Goal: Find contact information: Find contact information

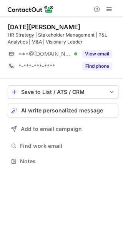
scroll to position [156, 123]
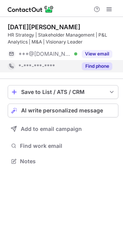
click at [99, 67] on button "Find phone" at bounding box center [97, 66] width 30 height 8
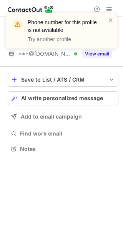
scroll to position [143, 123]
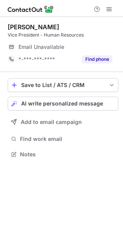
scroll to position [4, 4]
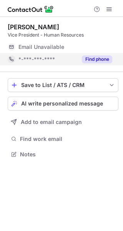
click at [101, 59] on button "Find phone" at bounding box center [97, 60] width 30 height 8
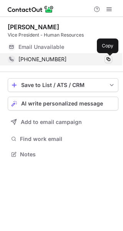
click at [110, 57] on span at bounding box center [109, 59] width 6 height 6
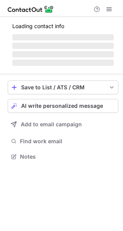
scroll to position [168, 123]
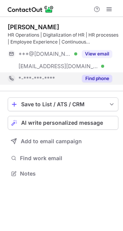
click at [91, 79] on button "Find phone" at bounding box center [97, 79] width 30 height 8
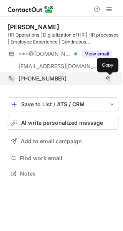
click at [109, 78] on span at bounding box center [109, 79] width 6 height 6
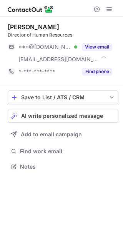
scroll to position [161, 123]
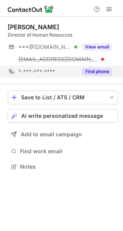
click at [97, 70] on button "Find phone" at bounding box center [97, 72] width 30 height 8
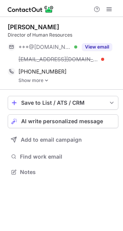
scroll to position [167, 123]
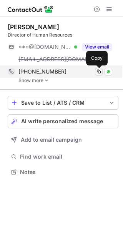
click at [99, 72] on span at bounding box center [99, 72] width 6 height 6
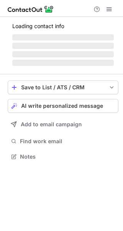
scroll to position [161, 123]
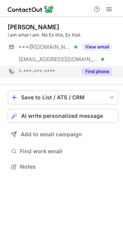
click at [105, 69] on button "Find phone" at bounding box center [97, 72] width 30 height 8
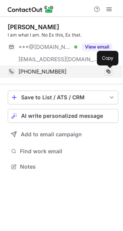
click at [111, 70] on span at bounding box center [109, 72] width 6 height 6
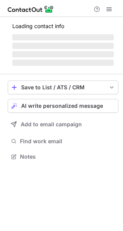
scroll to position [156, 123]
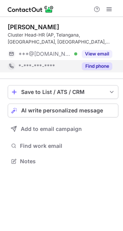
click at [94, 65] on button "Find phone" at bounding box center [97, 66] width 30 height 8
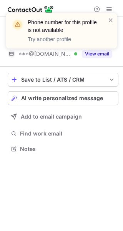
scroll to position [143, 123]
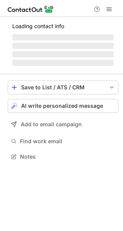
scroll to position [156, 123]
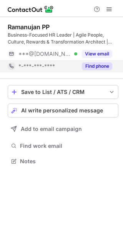
click at [100, 65] on button "Find phone" at bounding box center [97, 66] width 30 height 8
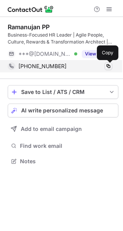
click at [111, 66] on span at bounding box center [109, 66] width 6 height 6
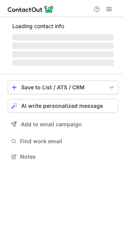
scroll to position [4, 4]
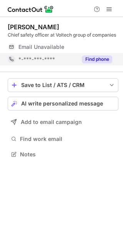
click at [99, 60] on button "Find phone" at bounding box center [97, 60] width 30 height 8
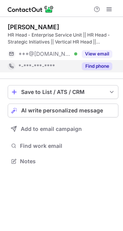
scroll to position [156, 123]
click at [100, 66] on button "Find phone" at bounding box center [97, 66] width 30 height 8
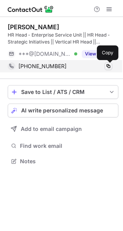
click at [110, 64] on span at bounding box center [109, 66] width 6 height 6
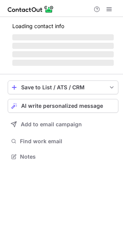
scroll to position [4, 4]
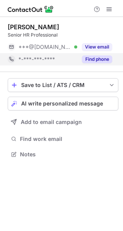
click at [91, 56] on button "Find phone" at bounding box center [97, 60] width 30 height 8
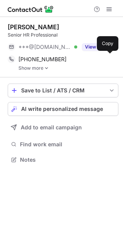
scroll to position [154, 123]
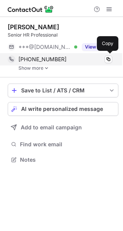
click at [39, 65] on div "+12299244149 Copy" at bounding box center [60, 59] width 105 height 12
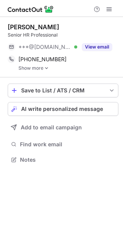
click at [38, 70] on link "Show more" at bounding box center [69, 68] width 100 height 5
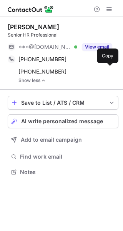
scroll to position [167, 123]
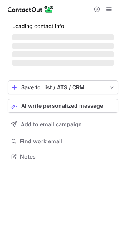
scroll to position [161, 123]
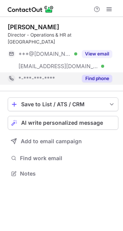
click at [94, 75] on button "Find phone" at bounding box center [97, 79] width 30 height 8
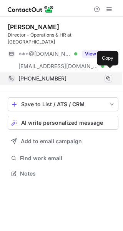
click at [110, 76] on span at bounding box center [109, 79] width 6 height 6
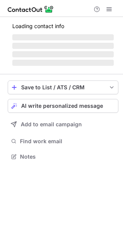
scroll to position [156, 123]
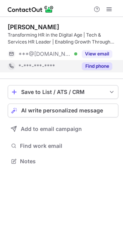
click at [94, 66] on button "Find phone" at bounding box center [97, 66] width 30 height 8
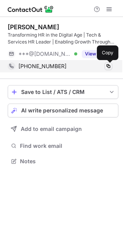
click at [110, 64] on span at bounding box center [109, 66] width 6 height 6
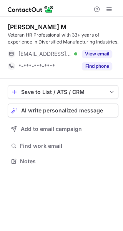
scroll to position [156, 123]
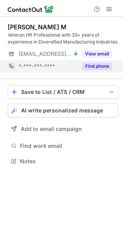
click at [95, 67] on button "Find phone" at bounding box center [97, 66] width 30 height 8
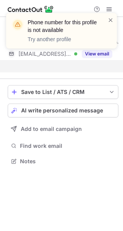
scroll to position [143, 123]
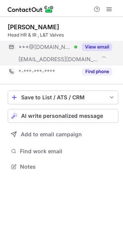
scroll to position [161, 123]
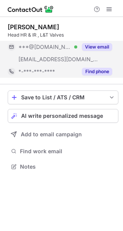
click at [95, 73] on button "Find phone" at bounding box center [97, 72] width 30 height 8
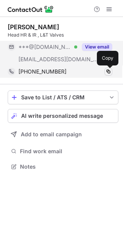
click at [109, 71] on span at bounding box center [109, 72] width 6 height 6
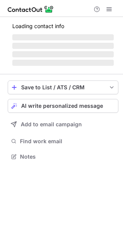
scroll to position [168, 123]
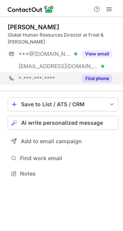
click at [113, 78] on div "*-***-***-**** Find phone" at bounding box center [63, 78] width 111 height 12
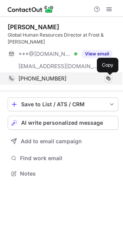
click at [110, 76] on span at bounding box center [109, 79] width 6 height 6
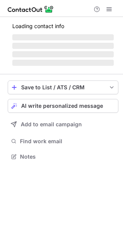
scroll to position [161, 123]
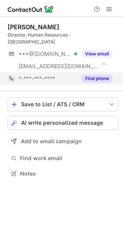
click at [91, 75] on button "Find phone" at bounding box center [97, 79] width 30 height 8
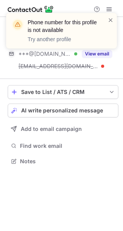
scroll to position [149, 123]
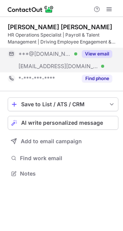
scroll to position [168, 123]
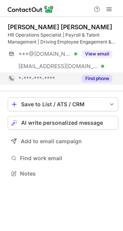
click at [96, 78] on button "Find phone" at bounding box center [97, 79] width 30 height 8
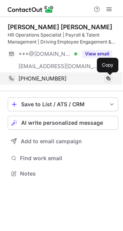
click at [109, 77] on span at bounding box center [109, 79] width 6 height 6
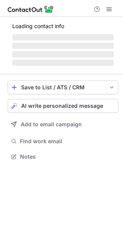
scroll to position [168, 123]
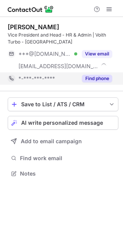
click at [95, 80] on button "Find phone" at bounding box center [97, 79] width 30 height 8
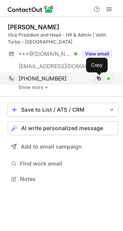
click at [101, 78] on span at bounding box center [99, 79] width 6 height 6
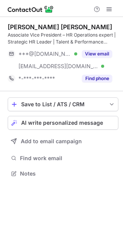
scroll to position [168, 123]
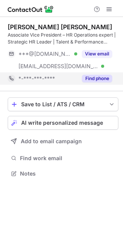
click at [89, 77] on button "Find phone" at bounding box center [97, 79] width 30 height 8
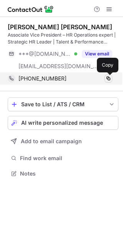
click at [108, 77] on span at bounding box center [109, 79] width 6 height 6
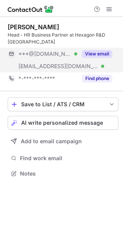
scroll to position [161, 123]
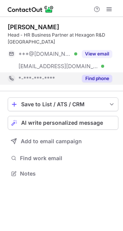
click at [93, 75] on button "Find phone" at bounding box center [97, 79] width 30 height 8
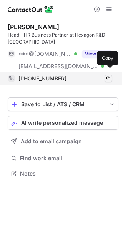
click at [107, 76] on span at bounding box center [109, 79] width 6 height 6
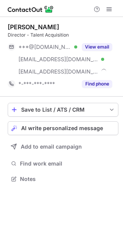
scroll to position [174, 123]
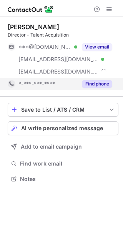
click at [91, 82] on button "Find phone" at bounding box center [97, 84] width 30 height 8
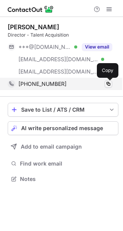
click at [111, 85] on span at bounding box center [109, 84] width 6 height 6
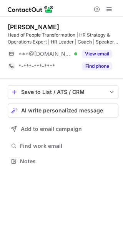
scroll to position [156, 123]
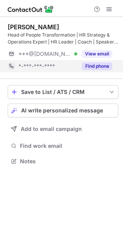
click at [95, 66] on button "Find phone" at bounding box center [97, 66] width 30 height 8
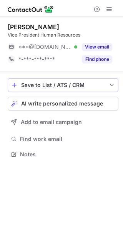
scroll to position [4, 4]
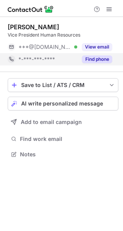
click at [94, 54] on div "Find phone" at bounding box center [95, 59] width 35 height 12
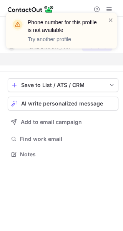
scroll to position [137, 123]
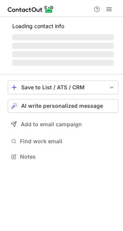
scroll to position [168, 123]
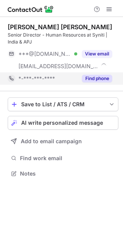
click at [102, 77] on button "Find phone" at bounding box center [97, 79] width 30 height 8
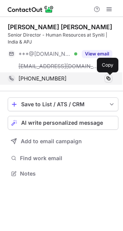
click at [110, 78] on span at bounding box center [109, 79] width 6 height 6
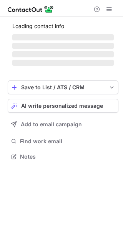
scroll to position [168, 123]
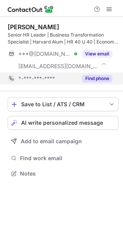
click at [101, 76] on button "Find phone" at bounding box center [97, 79] width 30 height 8
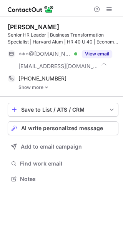
scroll to position [174, 123]
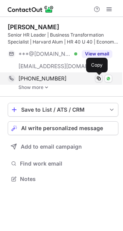
click at [99, 77] on span at bounding box center [99, 79] width 6 height 6
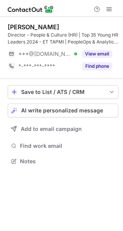
scroll to position [156, 123]
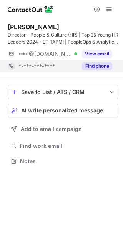
click at [92, 66] on button "Find phone" at bounding box center [97, 66] width 30 height 8
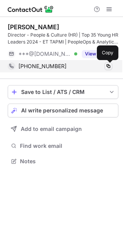
click at [108, 65] on span at bounding box center [109, 66] width 6 height 6
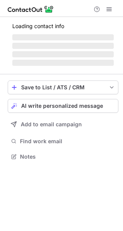
scroll to position [156, 123]
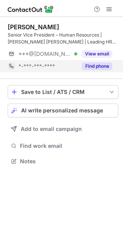
click at [101, 67] on button "Find phone" at bounding box center [97, 66] width 30 height 8
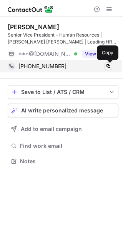
click at [109, 65] on span at bounding box center [109, 66] width 6 height 6
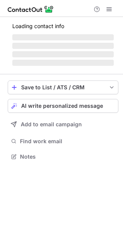
scroll to position [4, 4]
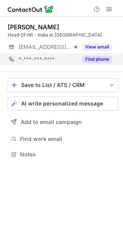
click at [98, 60] on button "Find phone" at bounding box center [97, 60] width 30 height 8
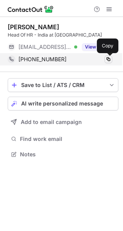
click at [110, 58] on span at bounding box center [109, 59] width 6 height 6
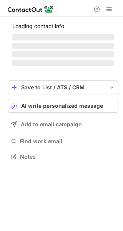
scroll to position [156, 123]
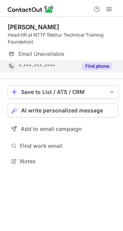
click at [108, 64] on button "Find phone" at bounding box center [97, 66] width 30 height 8
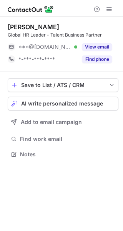
scroll to position [4, 4]
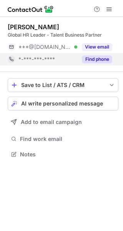
click at [95, 61] on button "Find phone" at bounding box center [97, 60] width 30 height 8
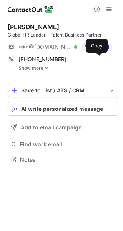
scroll to position [154, 123]
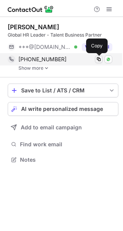
click at [101, 59] on span at bounding box center [99, 59] width 6 height 6
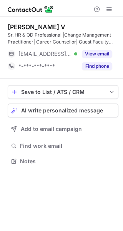
scroll to position [156, 123]
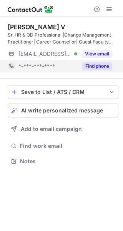
click at [91, 66] on button "Find phone" at bounding box center [97, 66] width 30 height 8
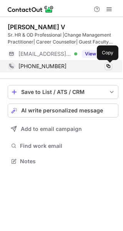
click at [108, 64] on span at bounding box center [109, 66] width 6 height 6
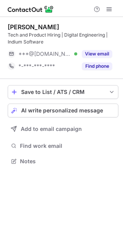
scroll to position [156, 123]
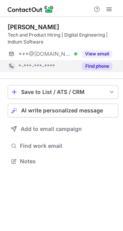
click at [94, 67] on button "Find phone" at bounding box center [97, 66] width 30 height 8
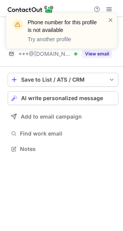
scroll to position [143, 123]
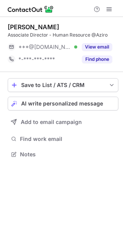
scroll to position [4, 4]
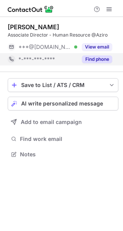
click at [109, 57] on button "Find phone" at bounding box center [97, 60] width 30 height 8
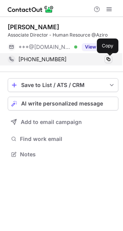
click at [109, 58] on span at bounding box center [109, 59] width 6 height 6
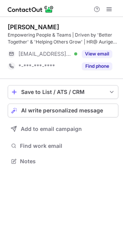
scroll to position [156, 123]
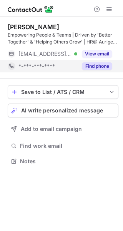
click at [100, 68] on button "Find phone" at bounding box center [97, 66] width 30 height 8
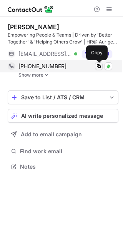
click at [99, 66] on span at bounding box center [99, 66] width 6 height 6
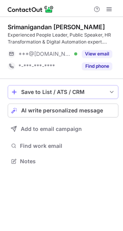
scroll to position [156, 123]
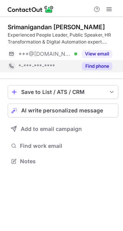
click at [100, 65] on button "Find phone" at bounding box center [97, 66] width 30 height 8
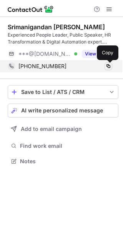
click at [108, 64] on span at bounding box center [109, 66] width 6 height 6
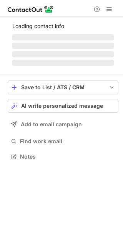
scroll to position [174, 123]
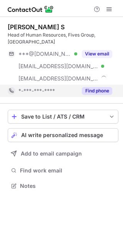
click at [99, 87] on button "Find phone" at bounding box center [97, 91] width 30 height 8
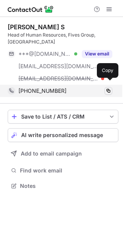
click at [108, 88] on span at bounding box center [109, 91] width 6 height 6
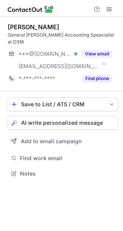
scroll to position [161, 123]
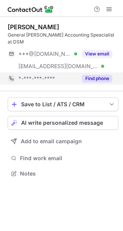
click at [100, 75] on button "Find phone" at bounding box center [97, 79] width 30 height 8
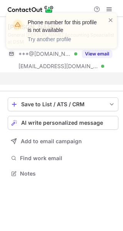
scroll to position [149, 123]
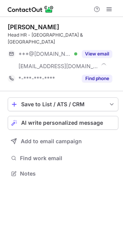
scroll to position [161, 123]
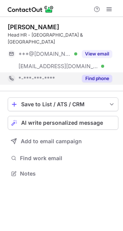
click at [98, 75] on button "Find phone" at bounding box center [97, 79] width 30 height 8
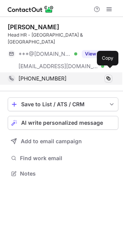
click at [109, 76] on span at bounding box center [109, 79] width 6 height 6
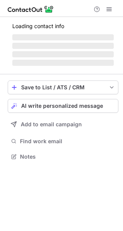
scroll to position [156, 123]
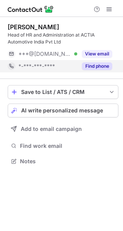
click at [96, 65] on button "Find phone" at bounding box center [97, 66] width 30 height 8
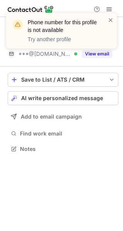
scroll to position [143, 123]
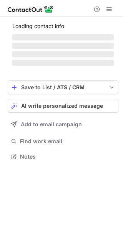
scroll to position [168, 123]
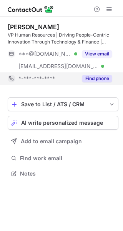
click at [98, 78] on button "Find phone" at bounding box center [97, 79] width 30 height 8
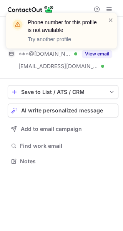
scroll to position [156, 123]
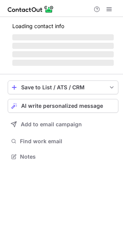
scroll to position [168, 123]
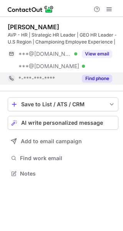
click at [100, 75] on button "Find phone" at bounding box center [97, 79] width 30 height 8
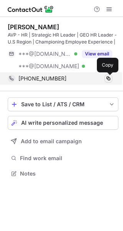
click at [108, 79] on span at bounding box center [109, 79] width 6 height 6
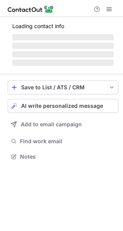
scroll to position [156, 123]
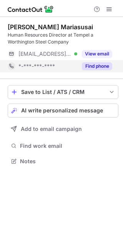
click at [95, 69] on button "Find phone" at bounding box center [97, 66] width 30 height 8
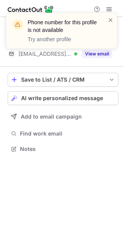
scroll to position [143, 123]
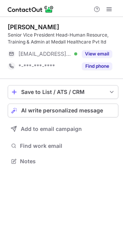
scroll to position [156, 123]
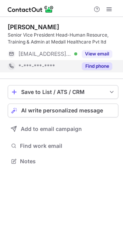
click at [96, 67] on button "Find phone" at bounding box center [97, 66] width 30 height 8
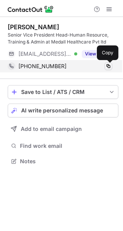
click at [111, 66] on span at bounding box center [109, 66] width 6 height 6
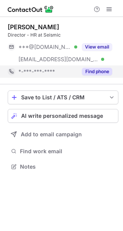
scroll to position [161, 123]
click at [94, 71] on button "Find phone" at bounding box center [97, 72] width 30 height 8
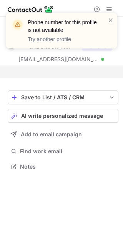
scroll to position [149, 123]
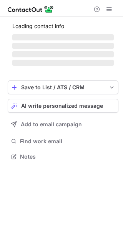
scroll to position [156, 123]
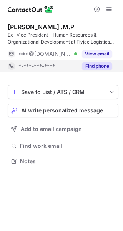
click at [105, 67] on button "Find phone" at bounding box center [97, 66] width 30 height 8
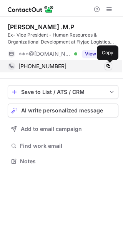
click at [110, 68] on span at bounding box center [109, 66] width 6 height 6
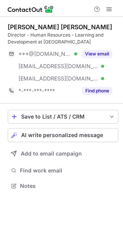
scroll to position [180, 123]
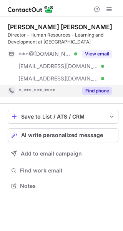
click at [100, 88] on button "Find phone" at bounding box center [97, 91] width 30 height 8
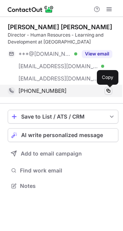
drag, startPoint x: 108, startPoint y: 90, endPoint x: 98, endPoint y: 107, distance: 20.1
click at [108, 90] on span at bounding box center [109, 91] width 6 height 6
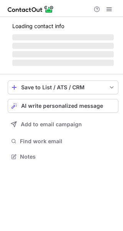
scroll to position [168, 123]
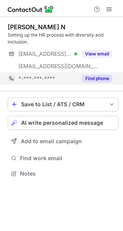
click at [97, 78] on button "Find phone" at bounding box center [97, 79] width 30 height 8
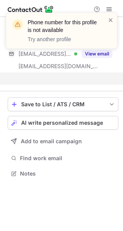
scroll to position [156, 123]
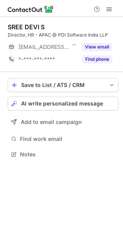
scroll to position [4, 4]
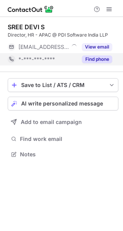
click at [99, 57] on button "Find phone" at bounding box center [97, 60] width 30 height 8
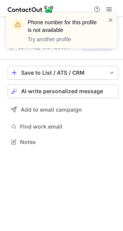
scroll to position [137, 123]
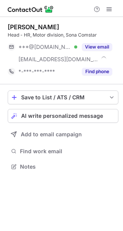
scroll to position [161, 123]
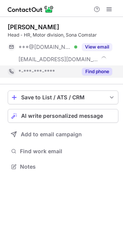
click at [96, 69] on button "Find phone" at bounding box center [97, 72] width 30 height 8
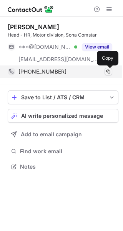
click at [109, 71] on span at bounding box center [109, 72] width 6 height 6
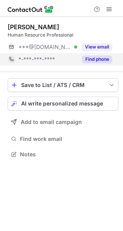
scroll to position [4, 4]
click at [84, 61] on button "Find phone" at bounding box center [97, 60] width 30 height 8
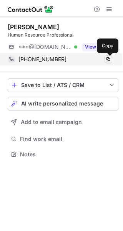
click at [110, 59] on span at bounding box center [109, 59] width 6 height 6
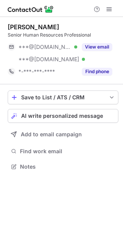
scroll to position [161, 123]
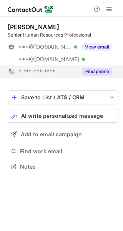
click at [94, 70] on button "Find phone" at bounding box center [97, 72] width 30 height 8
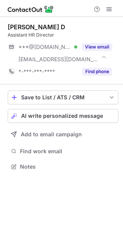
scroll to position [161, 123]
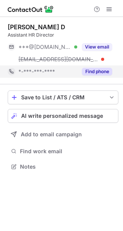
click at [98, 68] on button "Find phone" at bounding box center [97, 72] width 30 height 8
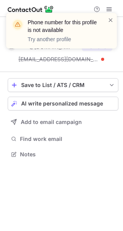
scroll to position [149, 123]
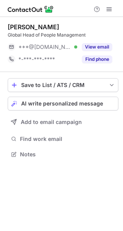
scroll to position [4, 4]
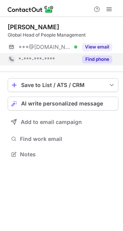
click at [105, 59] on button "Find phone" at bounding box center [97, 60] width 30 height 8
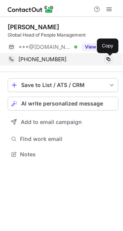
click at [110, 58] on span at bounding box center [109, 59] width 6 height 6
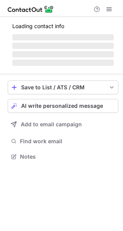
scroll to position [161, 123]
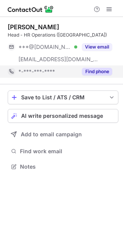
click at [97, 73] on button "Find phone" at bounding box center [97, 72] width 30 height 8
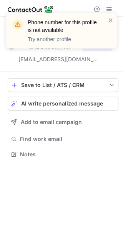
scroll to position [149, 123]
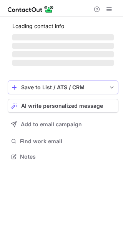
scroll to position [161, 123]
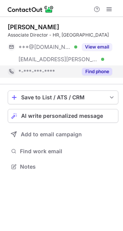
click at [98, 71] on button "Find phone" at bounding box center [97, 72] width 30 height 8
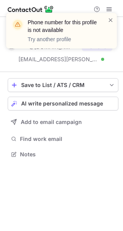
scroll to position [149, 123]
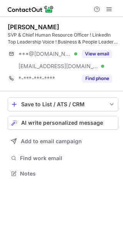
scroll to position [168, 123]
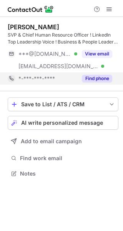
click at [93, 78] on button "Find phone" at bounding box center [97, 79] width 30 height 8
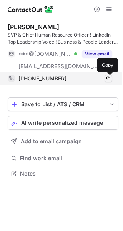
click at [111, 78] on span at bounding box center [109, 79] width 6 height 6
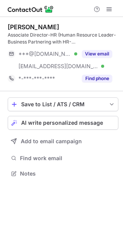
scroll to position [168, 123]
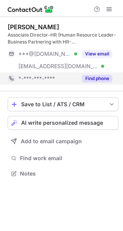
click at [98, 77] on button "Find phone" at bounding box center [97, 79] width 30 height 8
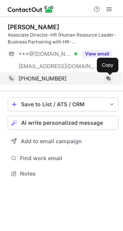
click at [110, 78] on span at bounding box center [109, 79] width 6 height 6
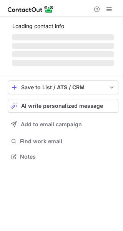
scroll to position [156, 123]
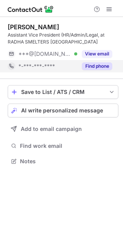
click at [99, 64] on button "Find phone" at bounding box center [97, 66] width 30 height 8
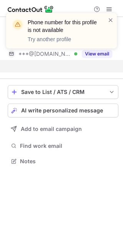
scroll to position [143, 123]
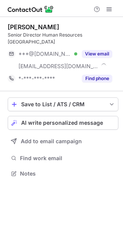
scroll to position [161, 123]
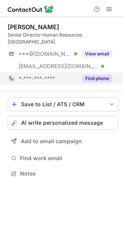
click at [95, 75] on button "Find phone" at bounding box center [97, 79] width 30 height 8
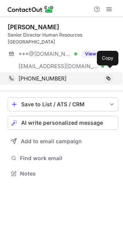
click at [107, 76] on span at bounding box center [109, 79] width 6 height 6
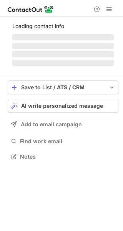
scroll to position [156, 123]
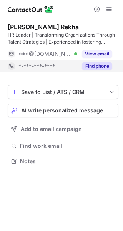
click at [98, 65] on button "Find phone" at bounding box center [97, 66] width 30 height 8
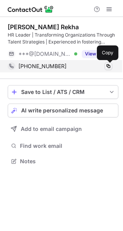
click at [111, 66] on span at bounding box center [109, 66] width 6 height 6
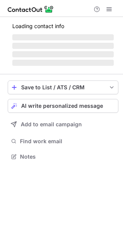
scroll to position [4, 4]
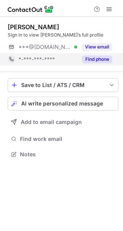
click at [105, 57] on button "Find phone" at bounding box center [97, 60] width 30 height 8
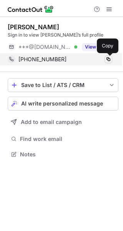
click at [111, 57] on span at bounding box center [109, 59] width 6 height 6
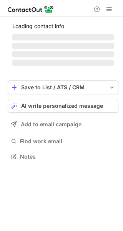
scroll to position [4, 4]
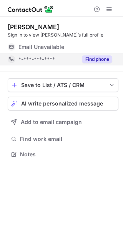
click at [98, 59] on button "Find phone" at bounding box center [97, 60] width 30 height 8
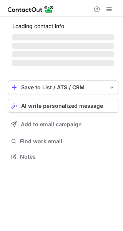
scroll to position [174, 123]
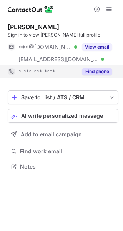
click at [98, 72] on button "Find phone" at bounding box center [97, 72] width 30 height 8
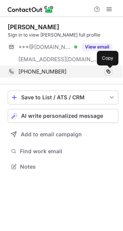
click at [108, 72] on span at bounding box center [109, 72] width 6 height 6
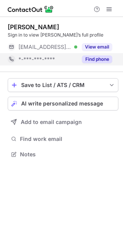
scroll to position [4, 4]
click at [96, 59] on button "Find phone" at bounding box center [97, 60] width 30 height 8
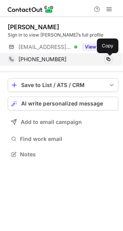
click at [108, 58] on span at bounding box center [109, 59] width 6 height 6
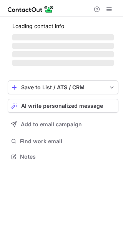
scroll to position [161, 123]
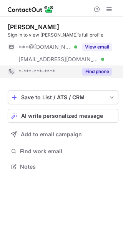
click at [98, 72] on button "Find phone" at bounding box center [97, 72] width 30 height 8
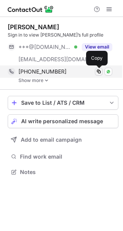
click at [99, 71] on span at bounding box center [99, 72] width 6 height 6
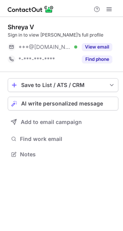
scroll to position [4, 4]
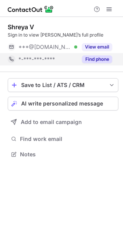
click at [96, 63] on button "Find phone" at bounding box center [97, 60] width 30 height 8
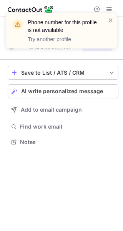
scroll to position [137, 123]
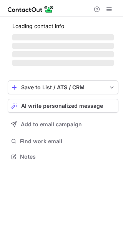
scroll to position [161, 123]
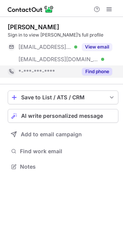
click at [94, 72] on button "Find phone" at bounding box center [97, 72] width 30 height 8
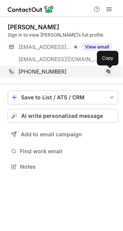
click at [109, 70] on span at bounding box center [109, 72] width 6 height 6
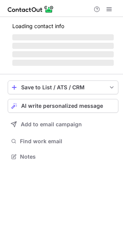
scroll to position [4, 4]
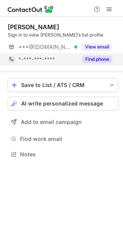
click at [99, 58] on button "Find phone" at bounding box center [97, 60] width 30 height 8
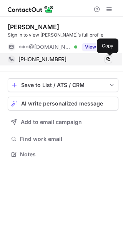
click at [109, 58] on span at bounding box center [109, 59] width 6 height 6
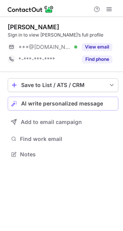
scroll to position [4, 4]
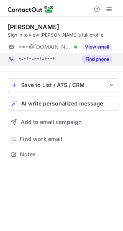
click at [93, 59] on button "Find phone" at bounding box center [97, 60] width 30 height 8
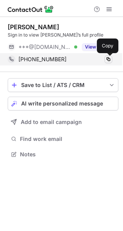
click at [108, 59] on span at bounding box center [109, 59] width 6 height 6
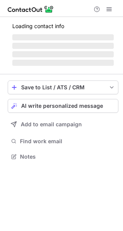
scroll to position [4, 4]
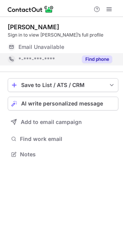
click at [99, 57] on button "Find phone" at bounding box center [97, 60] width 30 height 8
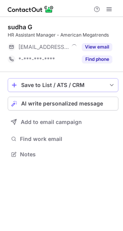
scroll to position [4, 4]
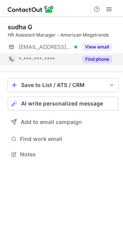
click at [97, 59] on button "Find phone" at bounding box center [97, 60] width 30 height 8
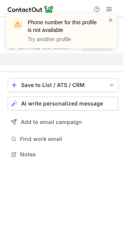
scroll to position [137, 123]
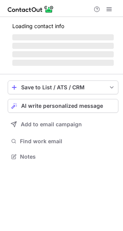
scroll to position [168, 123]
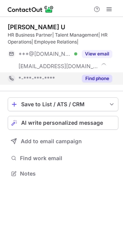
click at [95, 81] on button "Find phone" at bounding box center [97, 79] width 30 height 8
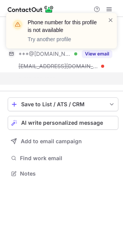
scroll to position [156, 123]
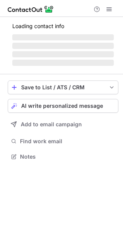
scroll to position [168, 123]
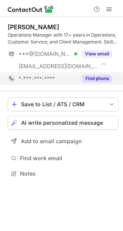
click at [94, 77] on button "Find phone" at bounding box center [97, 79] width 30 height 8
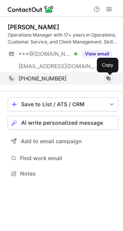
click at [111, 77] on span at bounding box center [109, 79] width 6 height 6
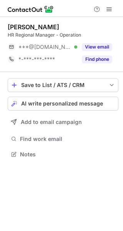
scroll to position [4, 4]
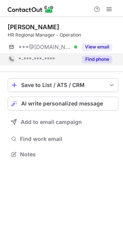
click at [106, 58] on button "Find phone" at bounding box center [97, 60] width 30 height 8
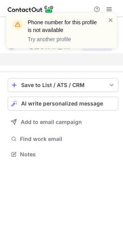
scroll to position [137, 123]
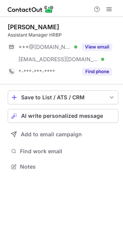
scroll to position [161, 123]
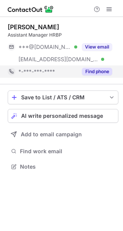
click at [91, 72] on button "Find phone" at bounding box center [97, 72] width 30 height 8
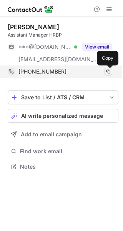
click at [109, 71] on span at bounding box center [109, 72] width 6 height 6
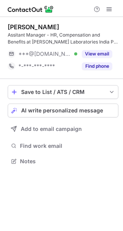
scroll to position [156, 123]
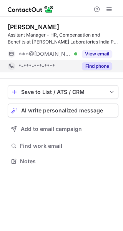
click at [96, 67] on button "Find phone" at bounding box center [97, 66] width 30 height 8
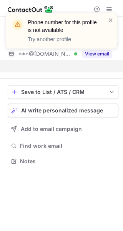
scroll to position [143, 123]
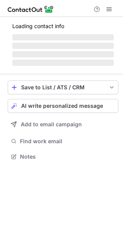
scroll to position [168, 123]
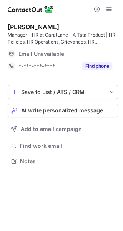
scroll to position [156, 123]
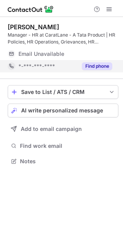
click at [95, 64] on button "Find phone" at bounding box center [97, 66] width 30 height 8
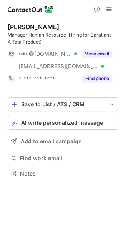
scroll to position [168, 123]
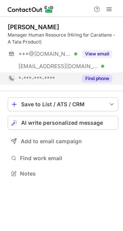
click at [100, 76] on button "Find phone" at bounding box center [97, 79] width 30 height 8
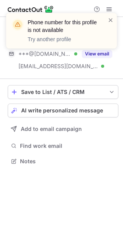
scroll to position [156, 123]
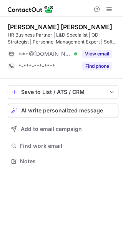
scroll to position [156, 123]
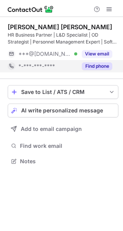
click at [98, 66] on button "Find phone" at bounding box center [97, 66] width 30 height 8
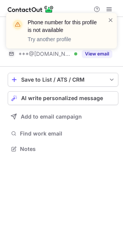
scroll to position [143, 123]
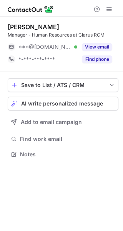
scroll to position [4, 4]
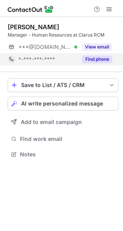
click at [107, 57] on button "Find phone" at bounding box center [97, 60] width 30 height 8
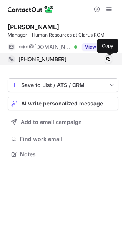
click at [110, 56] on span at bounding box center [109, 59] width 6 height 6
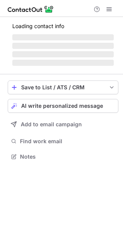
scroll to position [161, 123]
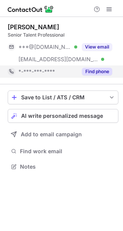
click at [95, 73] on button "Find phone" at bounding box center [97, 72] width 30 height 8
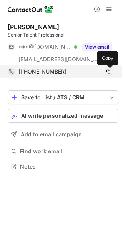
click at [107, 69] on span at bounding box center [109, 72] width 6 height 6
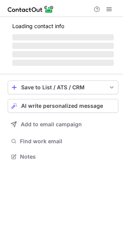
scroll to position [156, 123]
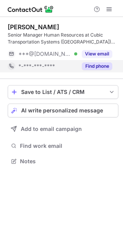
click at [101, 67] on button "Find phone" at bounding box center [97, 66] width 30 height 8
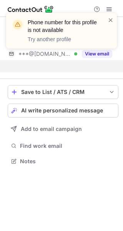
scroll to position [143, 123]
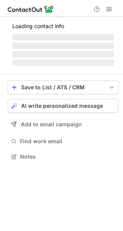
scroll to position [156, 123]
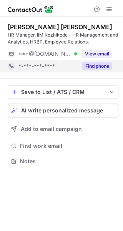
click at [97, 65] on button "Find phone" at bounding box center [97, 66] width 30 height 8
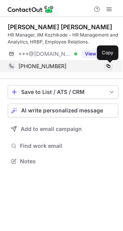
click at [110, 66] on span at bounding box center [109, 66] width 6 height 6
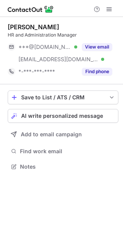
scroll to position [161, 123]
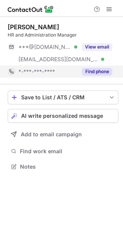
click at [98, 69] on button "Find phone" at bounding box center [97, 72] width 30 height 8
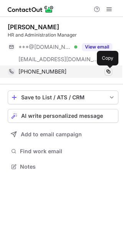
click at [110, 71] on span at bounding box center [109, 72] width 6 height 6
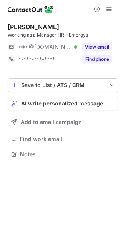
scroll to position [4, 4]
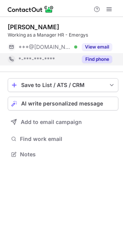
click at [96, 58] on button "Find phone" at bounding box center [97, 60] width 30 height 8
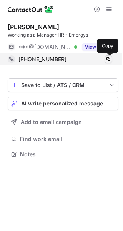
click at [110, 58] on span at bounding box center [109, 59] width 6 height 6
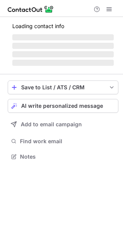
scroll to position [156, 123]
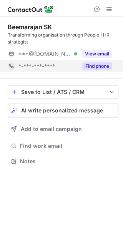
click at [104, 64] on button "Find phone" at bounding box center [97, 66] width 30 height 8
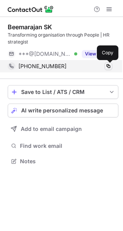
click at [111, 66] on span at bounding box center [109, 66] width 6 height 6
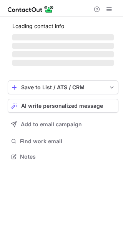
scroll to position [4, 4]
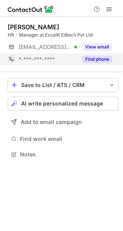
click at [107, 59] on button "Find phone" at bounding box center [97, 60] width 30 height 8
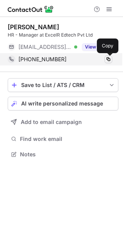
click at [108, 59] on span at bounding box center [109, 59] width 6 height 6
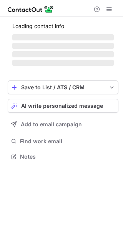
scroll to position [161, 123]
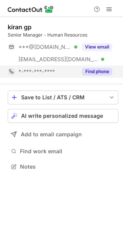
click at [102, 70] on button "Find phone" at bounding box center [97, 72] width 30 height 8
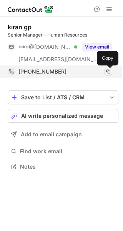
click at [110, 71] on span at bounding box center [109, 72] width 6 height 6
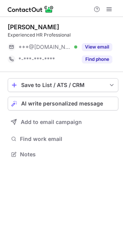
scroll to position [4, 4]
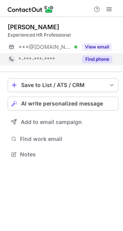
click at [105, 57] on button "Find phone" at bounding box center [97, 60] width 30 height 8
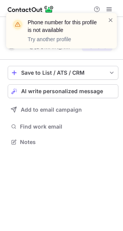
scroll to position [137, 123]
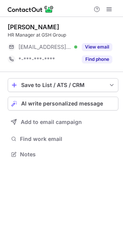
scroll to position [4, 4]
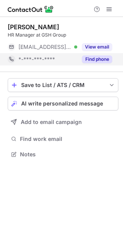
click at [98, 60] on button "Find phone" at bounding box center [97, 60] width 30 height 8
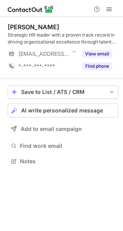
scroll to position [156, 123]
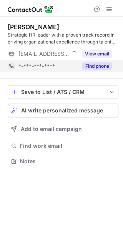
click at [98, 66] on button "Find phone" at bounding box center [97, 66] width 30 height 8
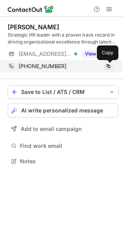
click at [108, 65] on span at bounding box center [109, 66] width 6 height 6
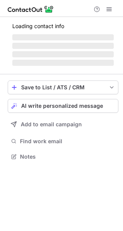
scroll to position [4, 4]
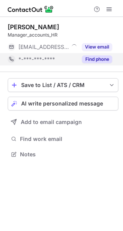
click at [99, 60] on button "Find phone" at bounding box center [97, 60] width 30 height 8
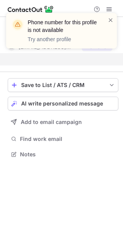
scroll to position [137, 123]
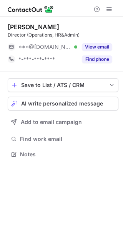
scroll to position [4, 4]
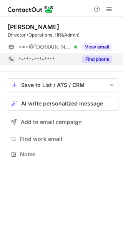
click at [98, 58] on button "Find phone" at bounding box center [97, 60] width 30 height 8
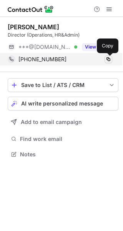
click at [111, 58] on span at bounding box center [109, 59] width 6 height 6
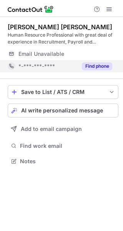
scroll to position [156, 123]
click at [94, 65] on button "Find phone" at bounding box center [97, 66] width 30 height 8
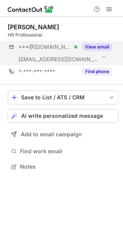
scroll to position [161, 123]
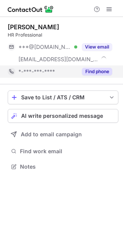
click at [92, 70] on button "Find phone" at bounding box center [97, 72] width 30 height 8
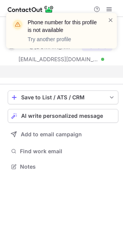
scroll to position [149, 123]
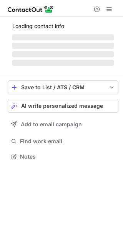
scroll to position [161, 123]
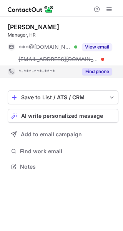
click at [102, 68] on button "Find phone" at bounding box center [97, 72] width 30 height 8
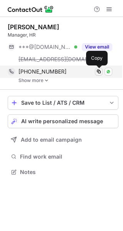
click at [97, 71] on span at bounding box center [99, 72] width 6 height 6
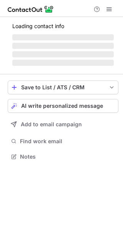
scroll to position [156, 123]
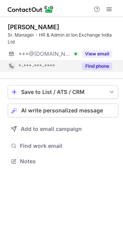
click at [91, 66] on button "Find phone" at bounding box center [97, 66] width 30 height 8
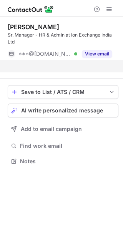
scroll to position [143, 123]
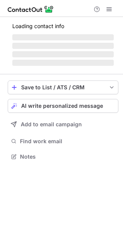
scroll to position [4, 4]
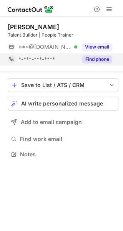
click at [99, 59] on button "Find phone" at bounding box center [97, 60] width 30 height 8
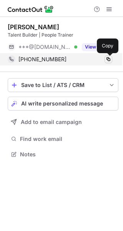
click at [108, 59] on span at bounding box center [109, 59] width 6 height 6
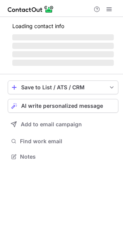
scroll to position [168, 123]
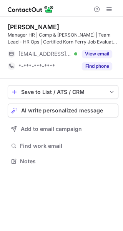
scroll to position [156, 123]
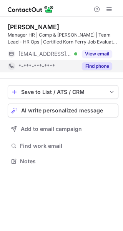
click at [97, 64] on button "Find phone" at bounding box center [97, 66] width 30 height 8
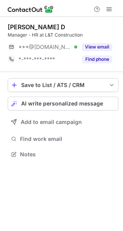
scroll to position [4, 4]
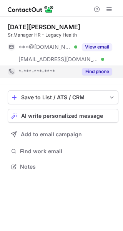
scroll to position [161, 123]
click at [99, 72] on button "Find phone" at bounding box center [97, 72] width 30 height 8
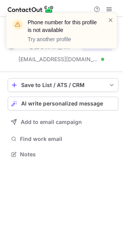
scroll to position [149, 123]
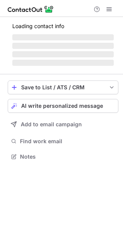
scroll to position [168, 123]
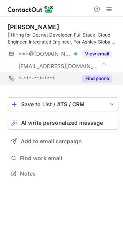
click at [95, 77] on button "Find phone" at bounding box center [97, 79] width 30 height 8
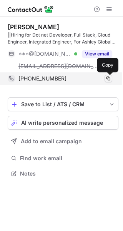
click at [109, 77] on span at bounding box center [109, 79] width 6 height 6
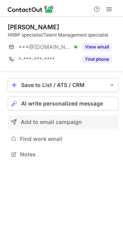
scroll to position [4, 4]
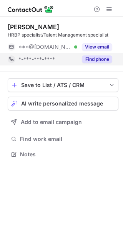
click at [93, 57] on button "Find phone" at bounding box center [97, 60] width 30 height 8
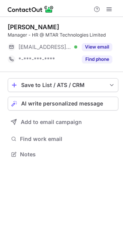
scroll to position [4, 4]
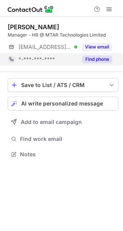
click at [91, 61] on button "Find phone" at bounding box center [97, 60] width 30 height 8
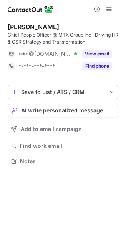
scroll to position [156, 123]
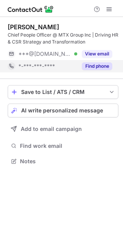
click at [104, 65] on button "Find phone" at bounding box center [97, 66] width 30 height 8
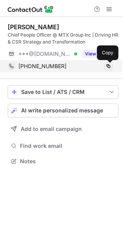
click at [108, 66] on span at bounding box center [109, 66] width 6 height 6
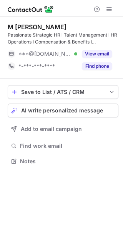
scroll to position [156, 123]
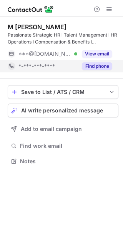
click at [96, 66] on button "Find phone" at bounding box center [97, 66] width 30 height 8
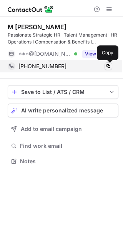
click at [110, 64] on span at bounding box center [109, 66] width 6 height 6
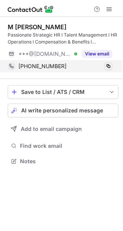
scroll to position [156, 123]
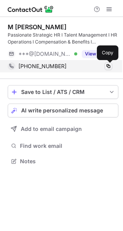
click at [106, 64] on span at bounding box center [109, 66] width 6 height 6
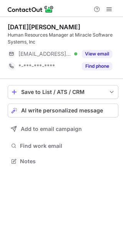
scroll to position [156, 123]
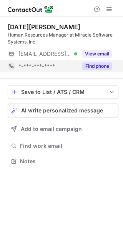
click at [94, 64] on button "Find phone" at bounding box center [97, 66] width 30 height 8
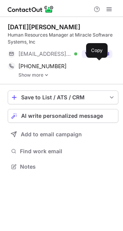
scroll to position [161, 123]
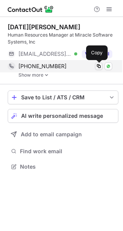
click at [100, 64] on span at bounding box center [99, 66] width 6 height 6
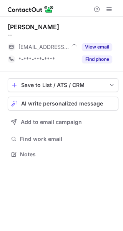
scroll to position [4, 4]
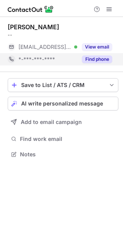
click at [90, 61] on button "Find phone" at bounding box center [97, 60] width 30 height 8
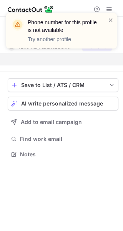
scroll to position [137, 123]
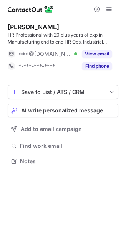
scroll to position [156, 123]
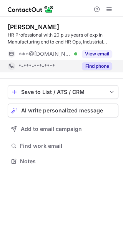
click at [97, 62] on div "Find phone" at bounding box center [95, 66] width 35 height 12
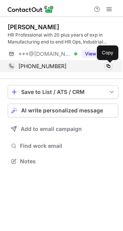
click at [109, 66] on span at bounding box center [109, 66] width 6 height 6
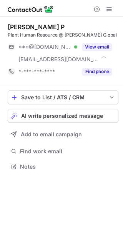
scroll to position [161, 123]
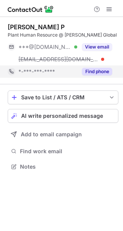
click at [93, 69] on button "Find phone" at bounding box center [97, 72] width 30 height 8
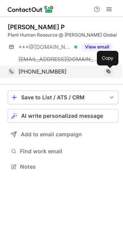
click at [111, 70] on span at bounding box center [109, 72] width 6 height 6
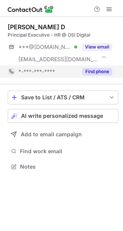
scroll to position [161, 123]
click at [90, 71] on button "Find phone" at bounding box center [97, 72] width 30 height 8
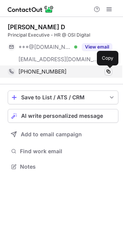
click at [107, 71] on span at bounding box center [109, 72] width 6 height 6
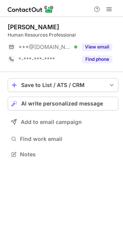
scroll to position [4, 4]
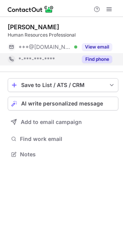
click at [104, 57] on button "Find phone" at bounding box center [97, 60] width 30 height 8
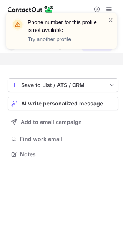
scroll to position [137, 123]
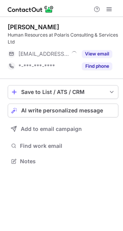
scroll to position [156, 123]
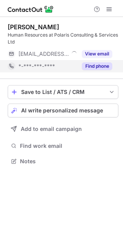
click at [106, 67] on button "Find phone" at bounding box center [97, 66] width 30 height 8
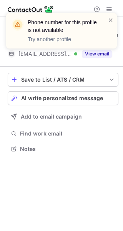
scroll to position [143, 123]
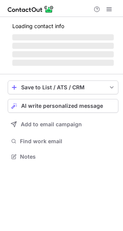
scroll to position [161, 123]
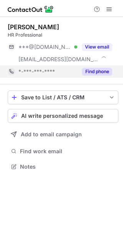
click at [97, 74] on button "Find phone" at bounding box center [97, 72] width 30 height 8
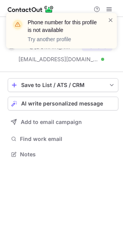
scroll to position [149, 123]
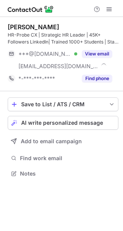
scroll to position [168, 123]
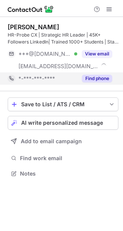
click at [102, 78] on button "Find phone" at bounding box center [97, 79] width 30 height 8
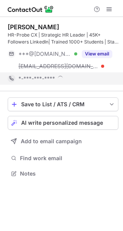
scroll to position [174, 123]
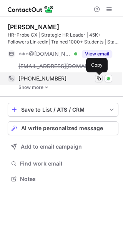
click at [97, 77] on span at bounding box center [99, 79] width 6 height 6
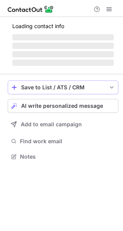
scroll to position [168, 123]
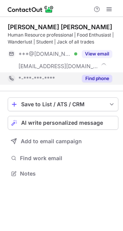
click at [95, 80] on button "Find phone" at bounding box center [97, 79] width 30 height 8
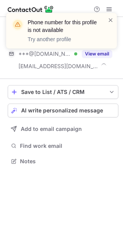
scroll to position [156, 123]
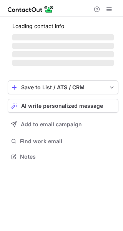
scroll to position [149, 123]
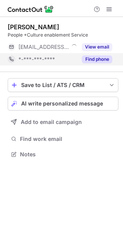
click at [89, 60] on button "Find phone" at bounding box center [97, 60] width 30 height 8
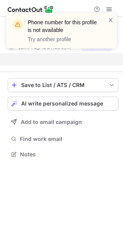
scroll to position [137, 123]
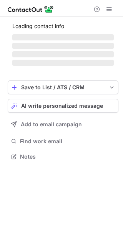
scroll to position [4, 4]
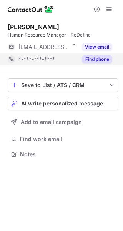
click at [98, 58] on button "Find phone" at bounding box center [97, 60] width 30 height 8
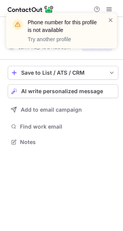
scroll to position [137, 123]
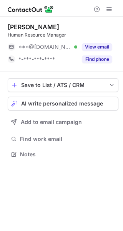
scroll to position [4, 4]
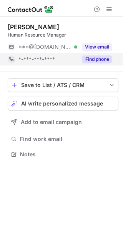
click at [105, 58] on button "Find phone" at bounding box center [97, 60] width 30 height 8
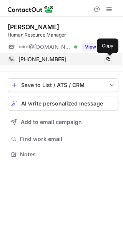
click at [110, 59] on span at bounding box center [109, 59] width 6 height 6
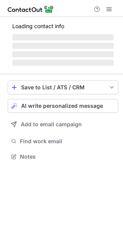
scroll to position [156, 123]
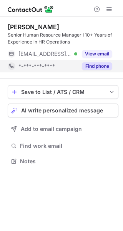
click at [101, 67] on button "Find phone" at bounding box center [97, 66] width 30 height 8
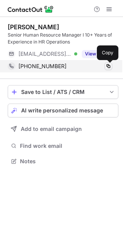
click at [108, 66] on span at bounding box center [109, 66] width 6 height 6
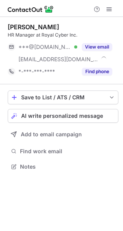
scroll to position [161, 123]
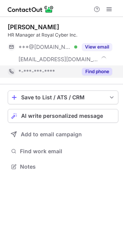
click at [98, 72] on button "Find phone" at bounding box center [97, 72] width 30 height 8
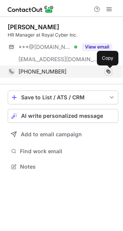
click at [110, 71] on span at bounding box center [109, 72] width 6 height 6
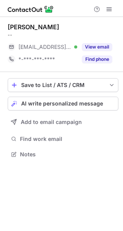
scroll to position [4, 4]
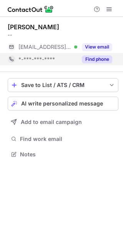
click at [95, 58] on button "Find phone" at bounding box center [97, 60] width 30 height 8
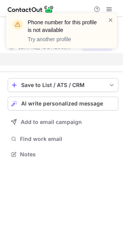
scroll to position [137, 123]
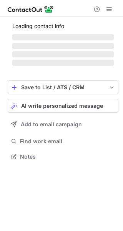
scroll to position [4, 4]
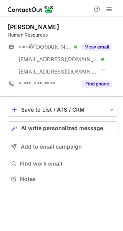
scroll to position [174, 123]
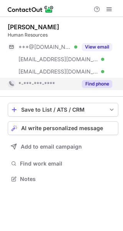
click at [98, 86] on button "Find phone" at bounding box center [97, 84] width 30 height 8
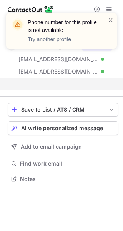
scroll to position [161, 123]
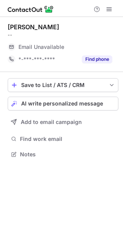
scroll to position [4, 4]
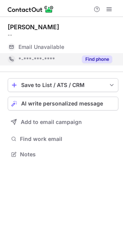
click at [96, 61] on button "Find phone" at bounding box center [97, 60] width 30 height 8
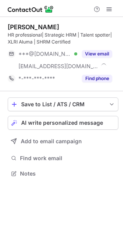
scroll to position [168, 123]
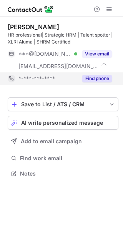
click at [93, 79] on button "Find phone" at bounding box center [97, 79] width 30 height 8
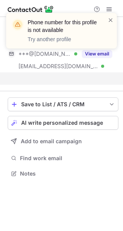
scroll to position [156, 123]
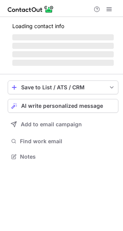
scroll to position [4, 4]
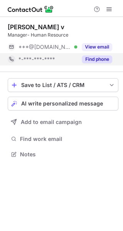
click at [99, 61] on button "Find phone" at bounding box center [97, 60] width 30 height 8
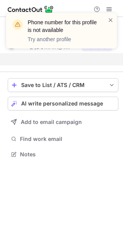
scroll to position [137, 123]
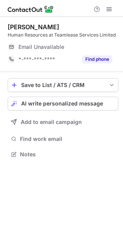
scroll to position [4, 4]
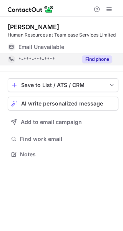
click at [96, 59] on button "Find phone" at bounding box center [97, 60] width 30 height 8
